Goal: Task Accomplishment & Management: Manage account settings

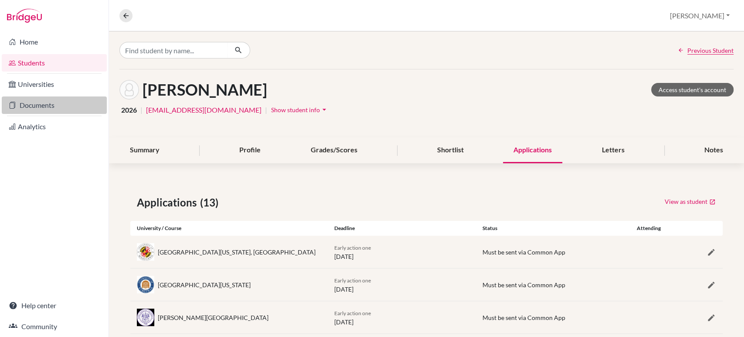
scroll to position [101, 0]
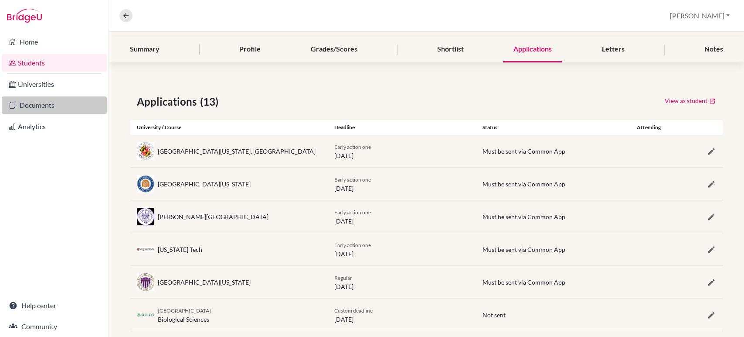
click at [43, 106] on link "Documents" at bounding box center [54, 104] width 105 height 17
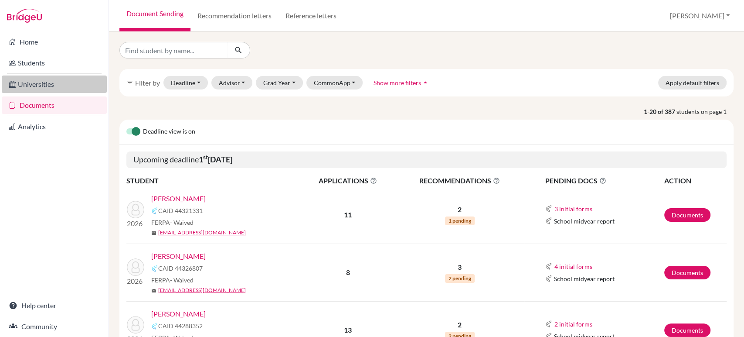
click at [37, 90] on link "Universities" at bounding box center [54, 83] width 105 height 17
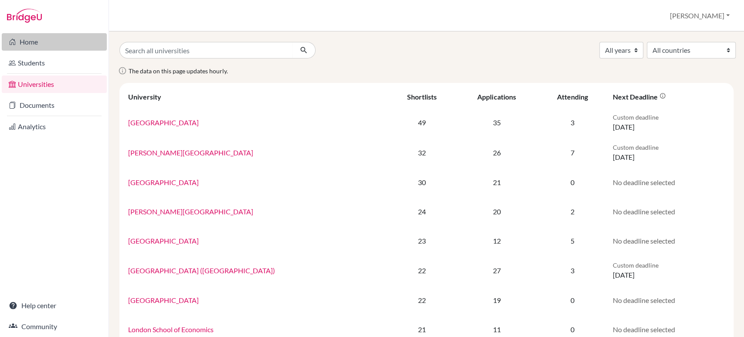
click at [31, 46] on link "Home" at bounding box center [54, 41] width 105 height 17
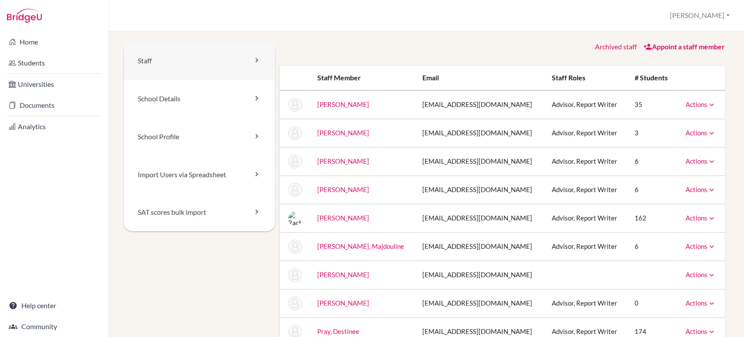
click at [154, 65] on link "Staff" at bounding box center [199, 61] width 151 height 38
click at [154, 98] on link "School Details" at bounding box center [199, 99] width 151 height 38
click at [158, 136] on link "School Profile" at bounding box center [199, 137] width 151 height 38
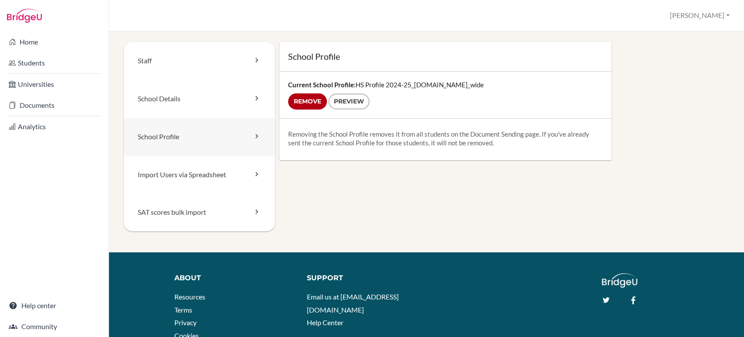
drag, startPoint x: 0, startPoint y: 0, endPoint x: 163, endPoint y: 137, distance: 213.2
click at [163, 137] on link "School Profile" at bounding box center [199, 137] width 151 height 38
click at [311, 97] on input "Remove" at bounding box center [307, 101] width 39 height 16
click at [153, 93] on link "School Details" at bounding box center [199, 99] width 151 height 38
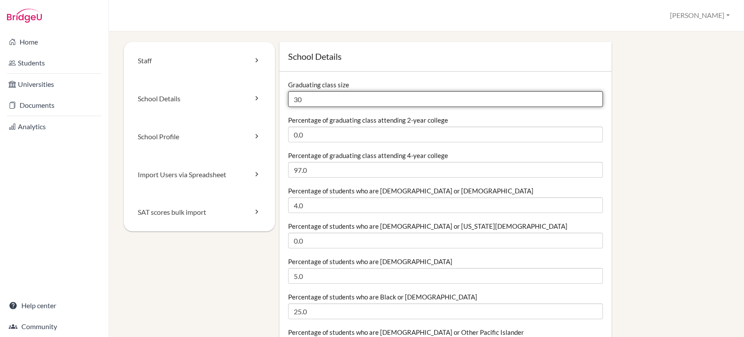
click at [351, 96] on input "30" at bounding box center [445, 99] width 314 height 16
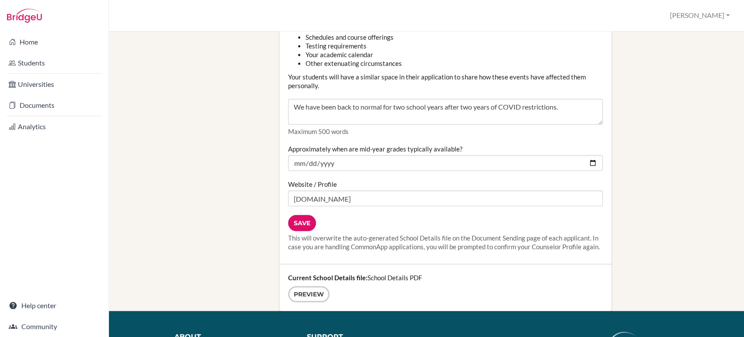
scroll to position [1035, 0]
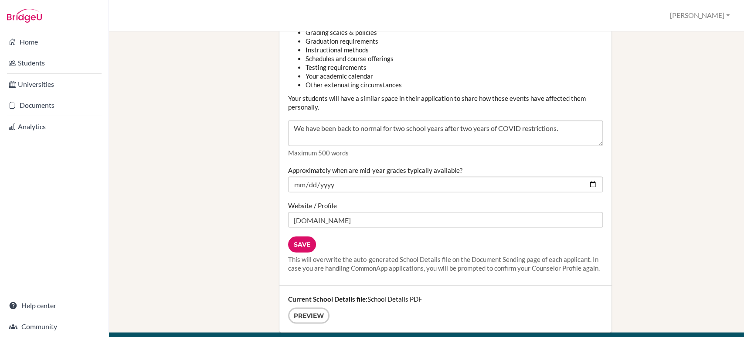
type input "33"
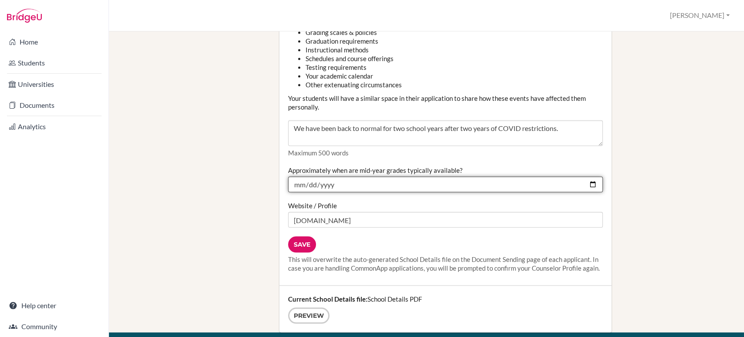
click at [586, 181] on input "[DATE]" at bounding box center [445, 184] width 314 height 16
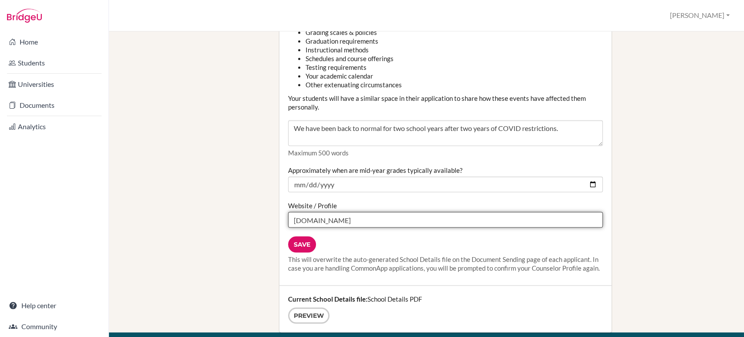
click at [502, 220] on input "[DOMAIN_NAME]" at bounding box center [445, 219] width 314 height 16
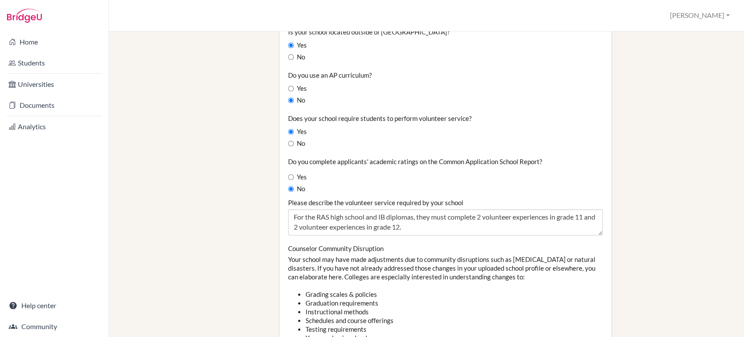
scroll to position [775, 0]
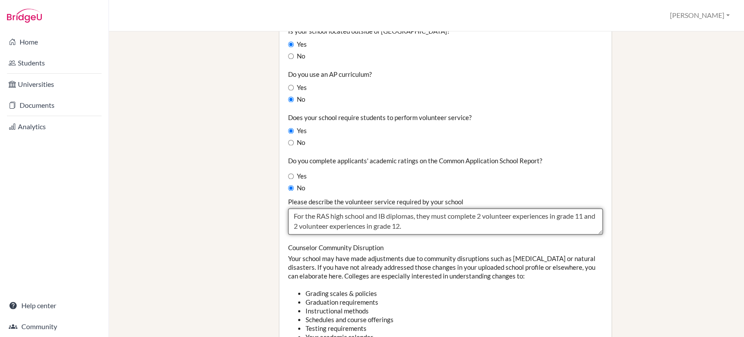
drag, startPoint x: 421, startPoint y: 228, endPoint x: 291, endPoint y: 217, distance: 130.5
click at [291, 217] on textarea "For the RAS high school and IB diplomas, they must complete 2 volunteer experie…" at bounding box center [445, 221] width 314 height 26
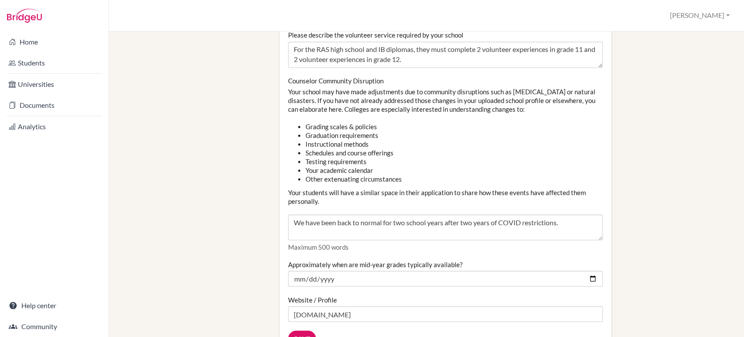
scroll to position [920, 0]
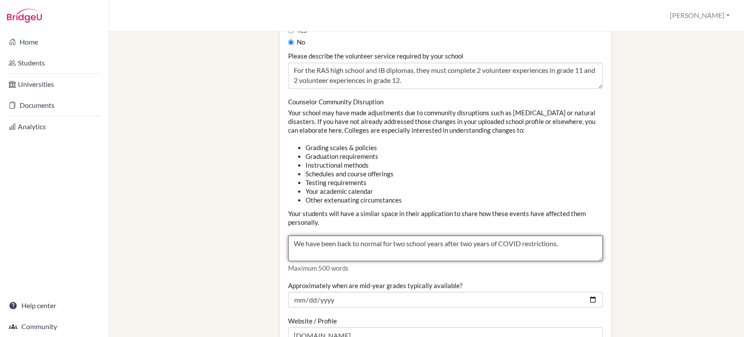
drag, startPoint x: 581, startPoint y: 246, endPoint x: 272, endPoint y: 249, distance: 309.1
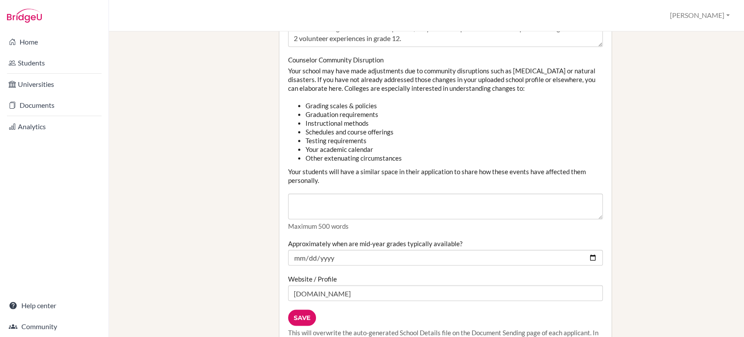
scroll to position [969, 0]
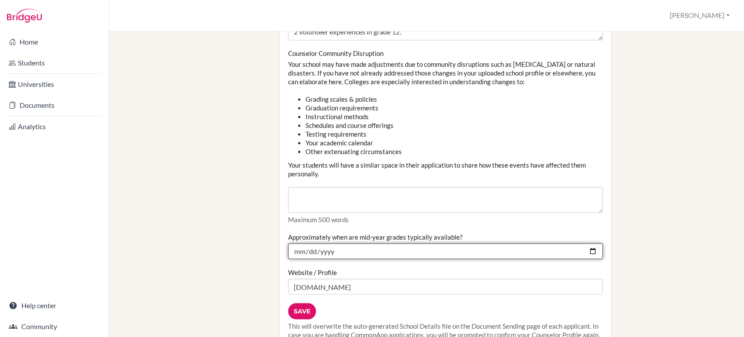
click at [587, 252] on input "[DATE]" at bounding box center [445, 251] width 314 height 16
type input "[DATE]"
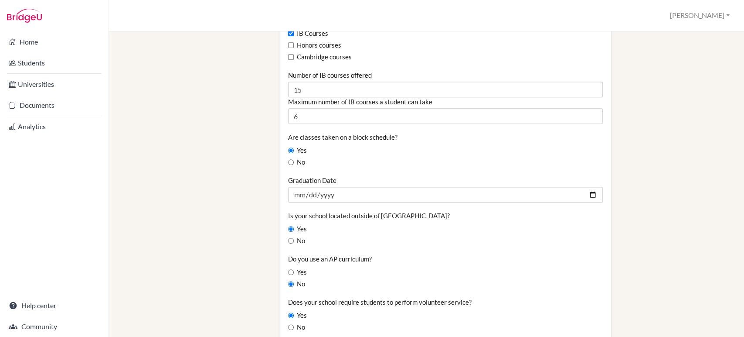
scroll to position [581, 0]
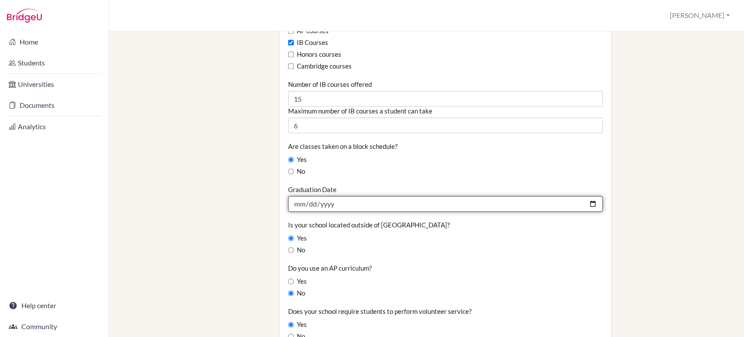
click at [584, 204] on input "[DATE]" at bounding box center [445, 204] width 314 height 16
type input "[DATE]"
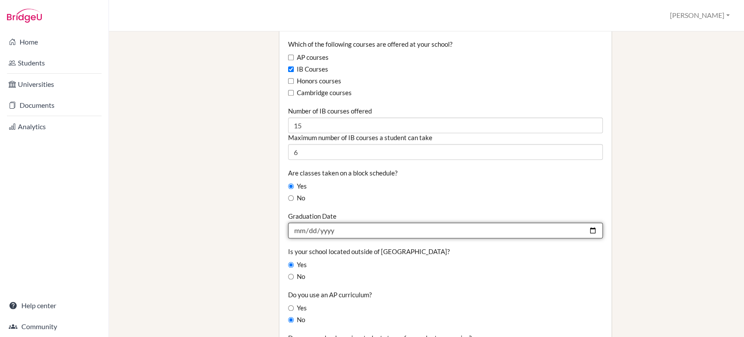
scroll to position [533, 0]
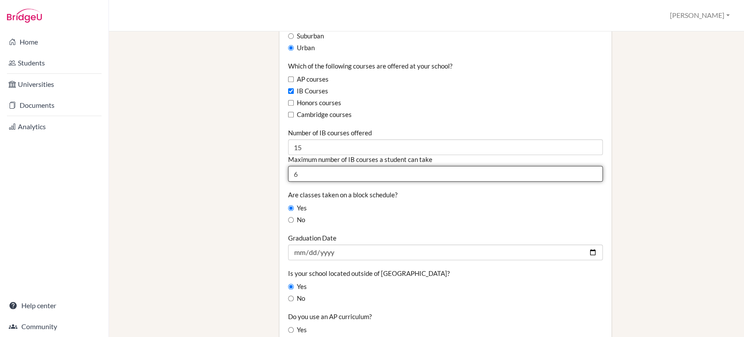
drag, startPoint x: 297, startPoint y: 175, endPoint x: 291, endPoint y: 176, distance: 6.2
click at [291, 176] on input "6" at bounding box center [445, 174] width 314 height 16
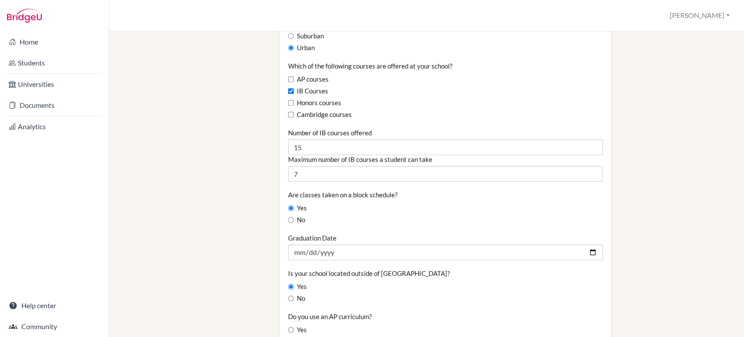
click at [402, 212] on div "Yes" at bounding box center [445, 208] width 314 height 10
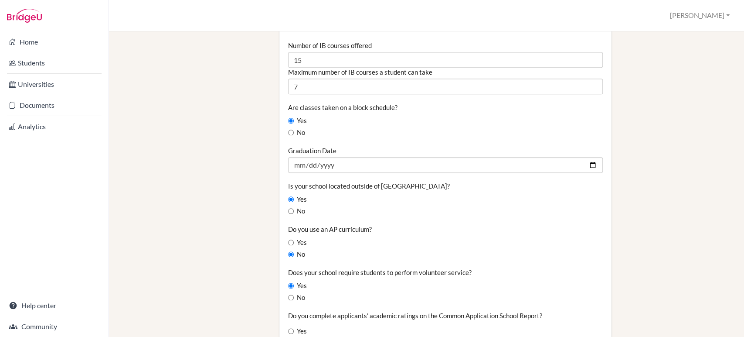
scroll to position [484, 0]
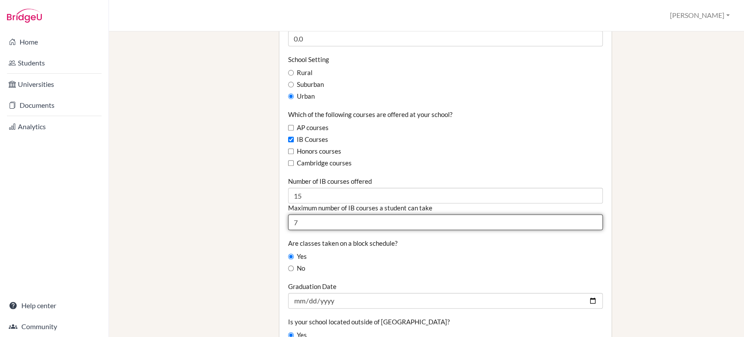
drag, startPoint x: 304, startPoint y: 222, endPoint x: 280, endPoint y: 222, distance: 24.0
click at [280, 222] on div "Graduating class size 33 Percentage of graduating class attending 2-year colleg…" at bounding box center [445, 211] width 332 height 1249
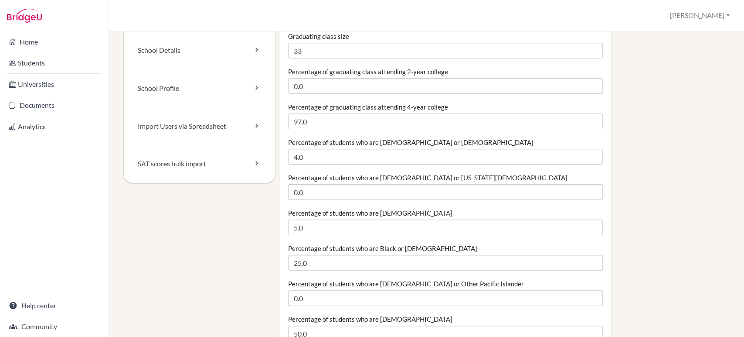
scroll to position [97, 0]
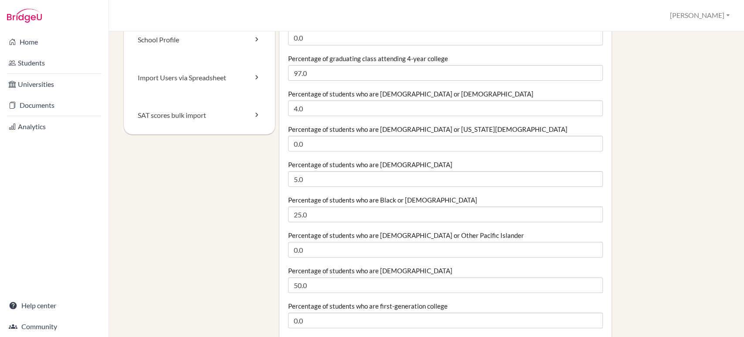
type input "6"
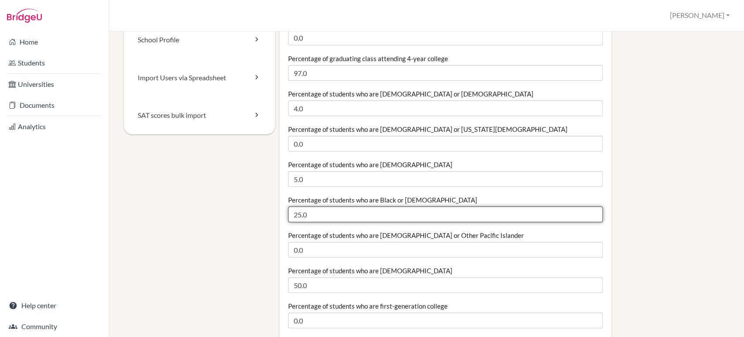
drag, startPoint x: 313, startPoint y: 214, endPoint x: 276, endPoint y: 218, distance: 37.3
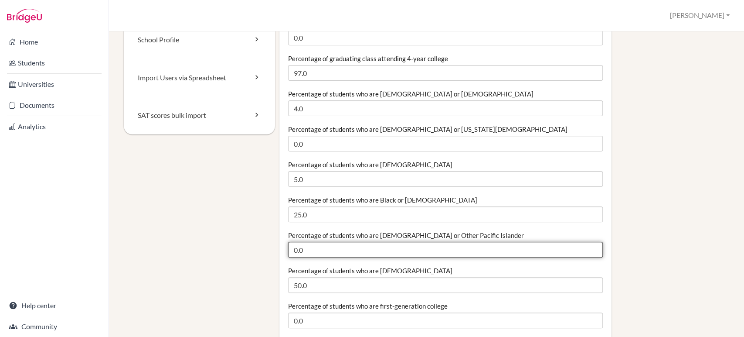
click at [327, 243] on input "0.0" at bounding box center [445, 250] width 314 height 16
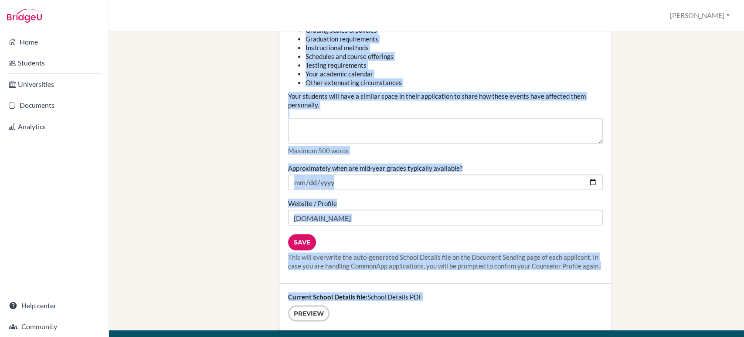
scroll to position [1148, 0]
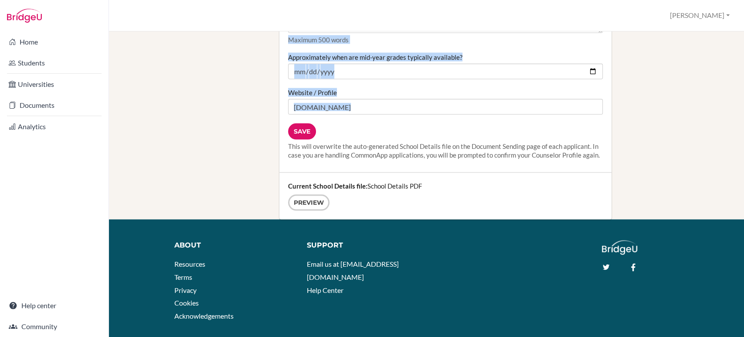
drag, startPoint x: 287, startPoint y: 80, endPoint x: 537, endPoint y: 114, distance: 252.1
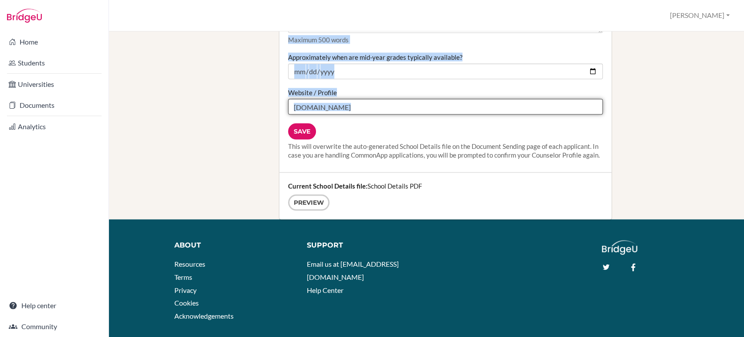
copy form "Graduating class size Percentage of graduating class attending 2-year college P…"
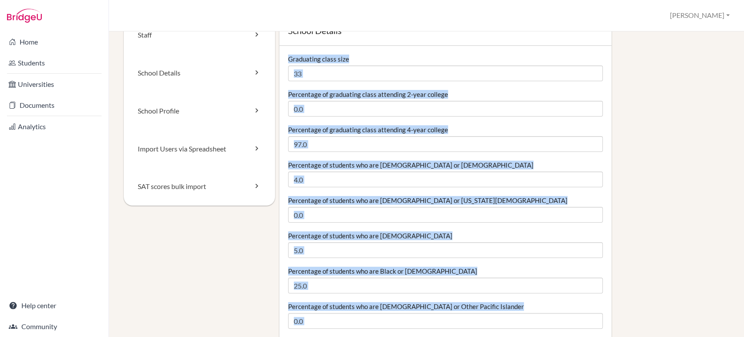
scroll to position [0, 0]
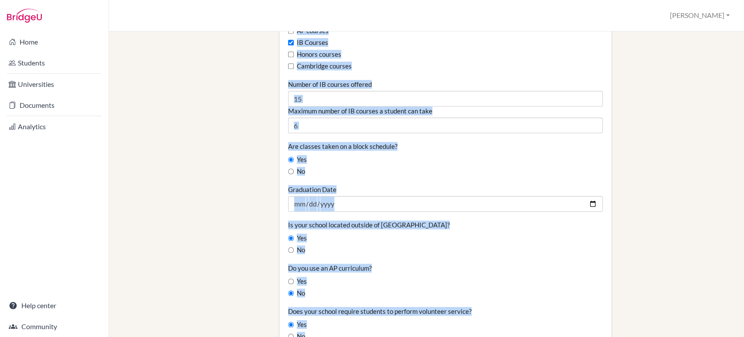
click at [366, 251] on div "No" at bounding box center [445, 250] width 314 height 10
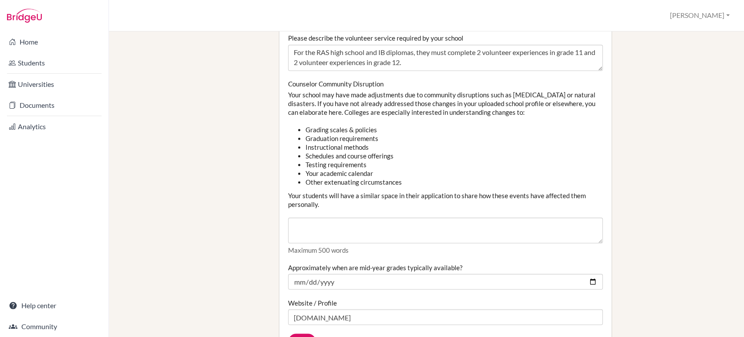
scroll to position [1066, 0]
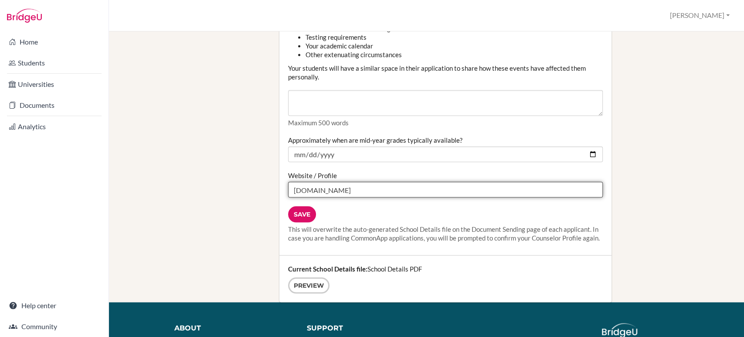
drag, startPoint x: 350, startPoint y: 192, endPoint x: 266, endPoint y: 191, distance: 84.6
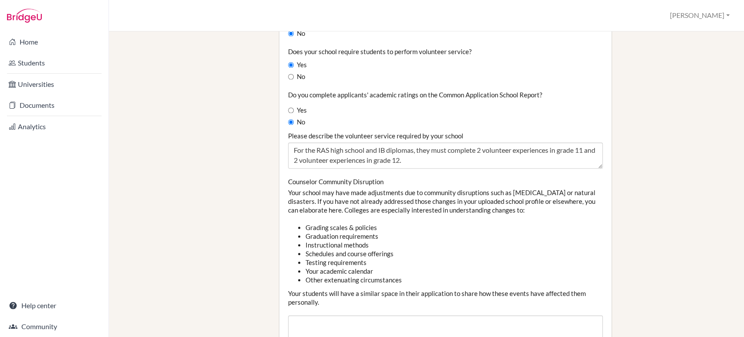
scroll to position [823, 0]
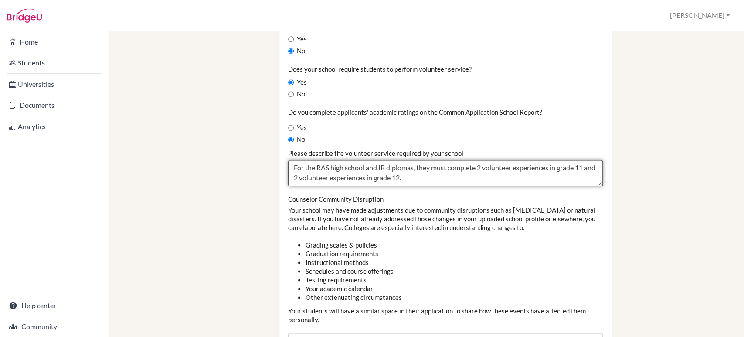
drag, startPoint x: 422, startPoint y: 177, endPoint x: 274, endPoint y: 167, distance: 148.2
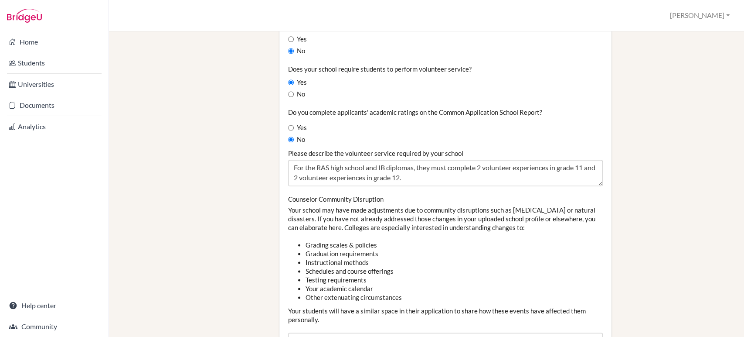
click at [408, 236] on div "Counselor Community Disruption Your school may have made adjustments due to com…" at bounding box center [445, 281] width 314 height 175
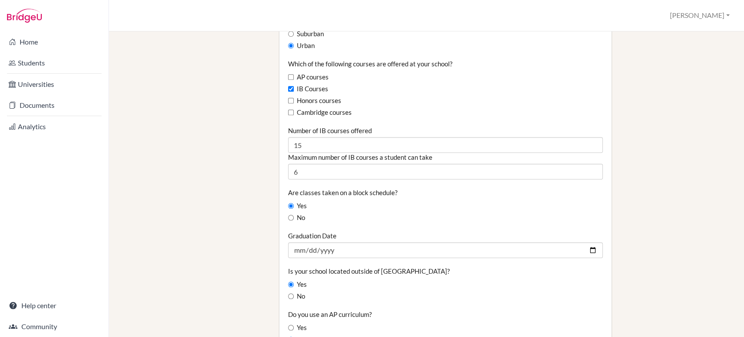
scroll to position [533, 0]
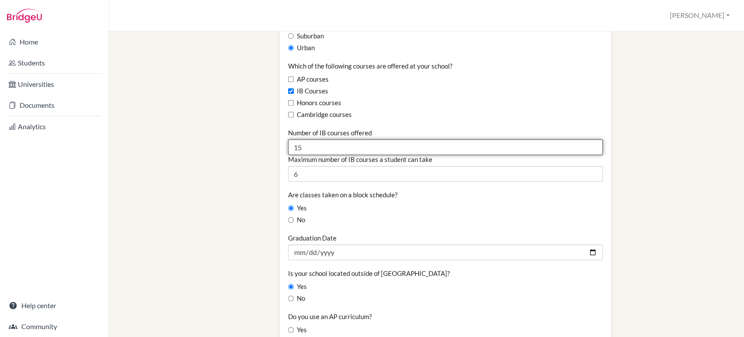
click at [306, 148] on input "15" at bounding box center [445, 147] width 314 height 16
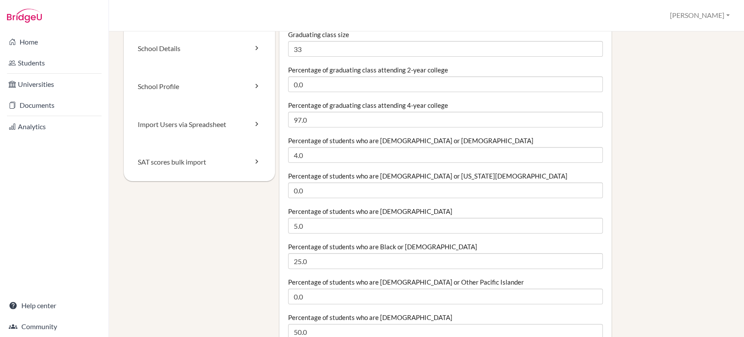
scroll to position [0, 0]
